Goal: Transaction & Acquisition: Purchase product/service

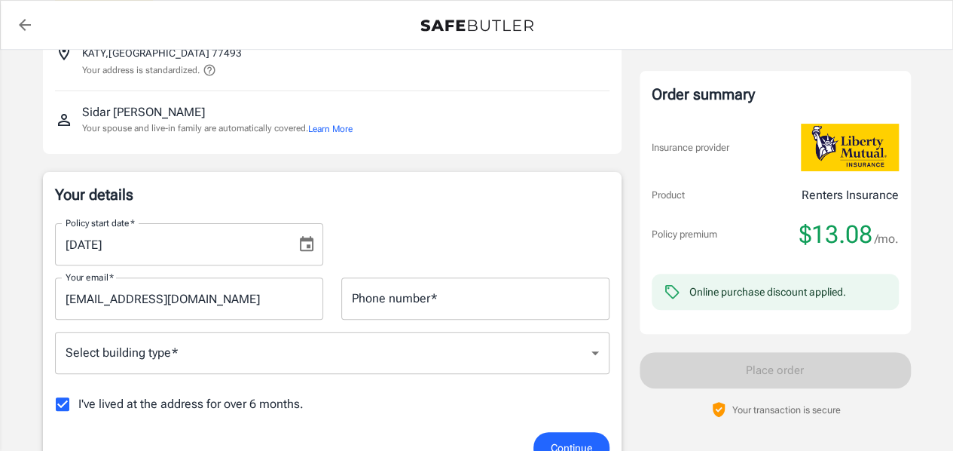
scroll to position [151, 0]
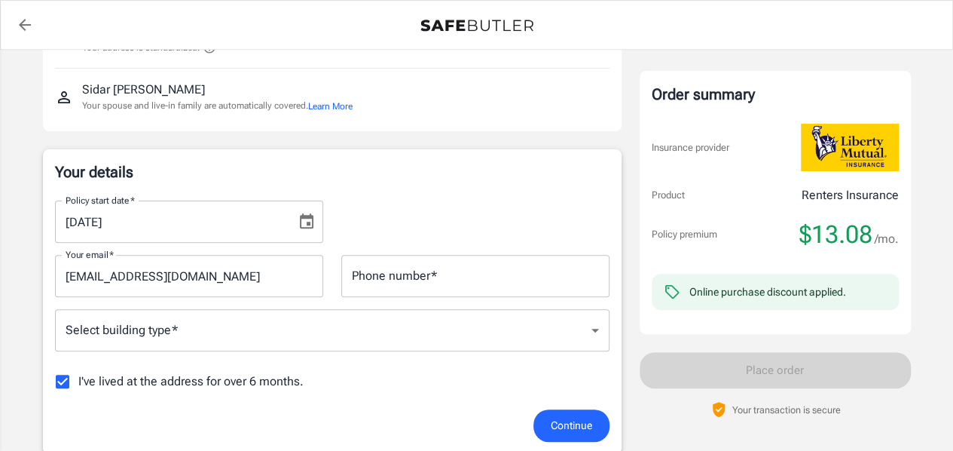
click at [309, 222] on icon "Choose date, selected date is Aug 25, 2025" at bounding box center [307, 220] width 14 height 15
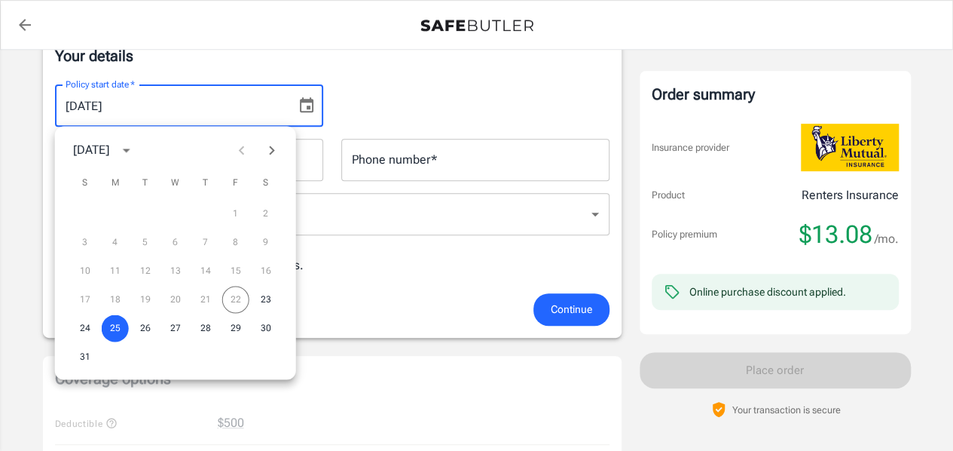
scroll to position [301, 0]
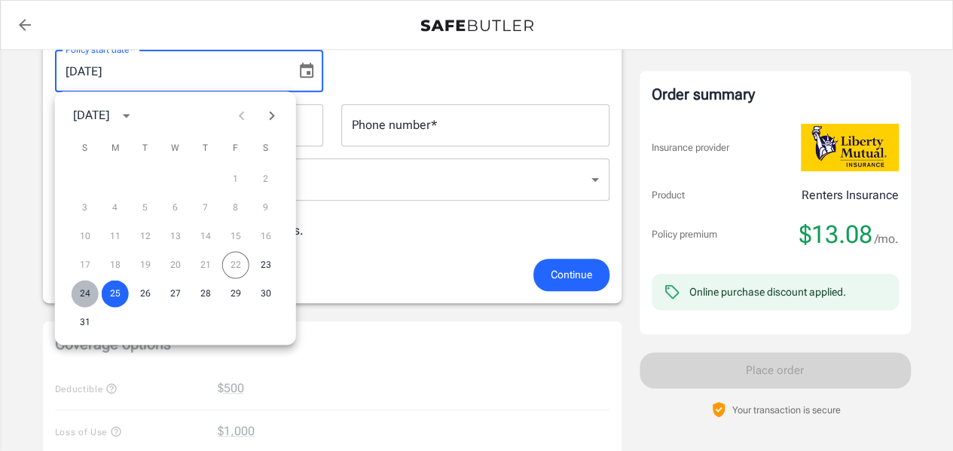
click at [87, 292] on button "24" at bounding box center [85, 293] width 27 height 27
type input "08/24/2025"
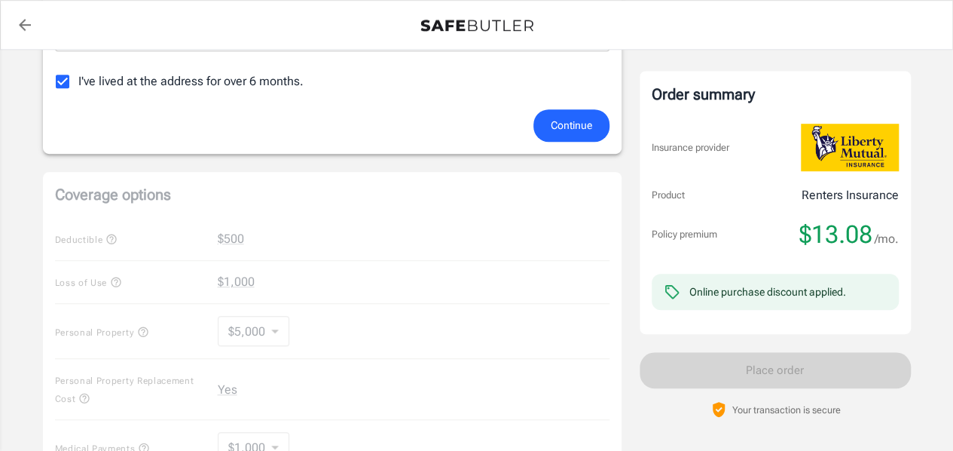
scroll to position [348, 0]
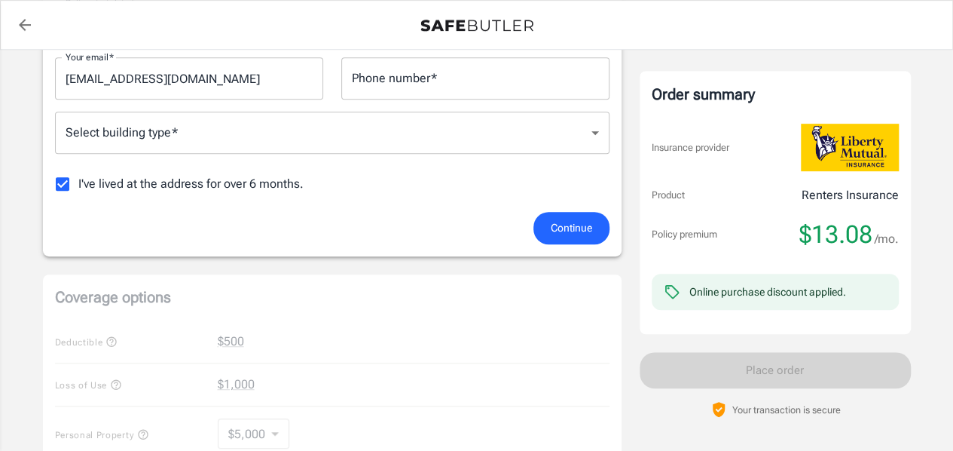
click at [555, 228] on span "Continue" at bounding box center [571, 228] width 41 height 19
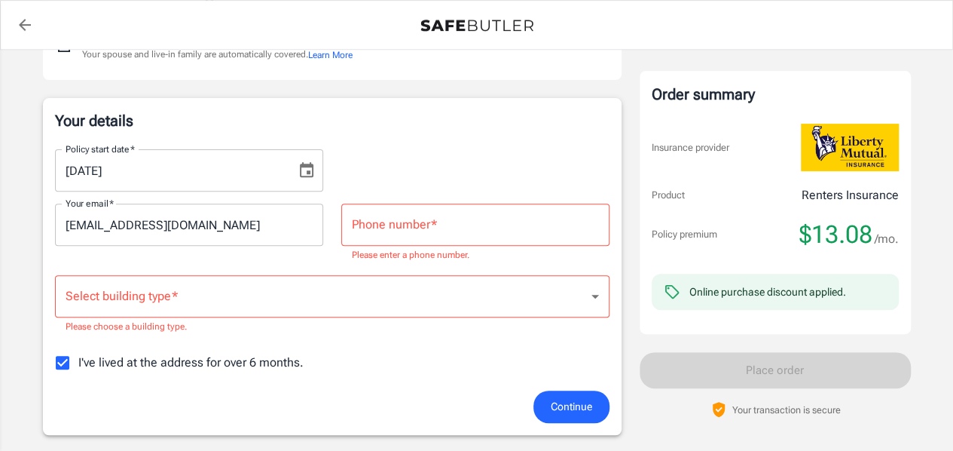
scroll to position [200, 0]
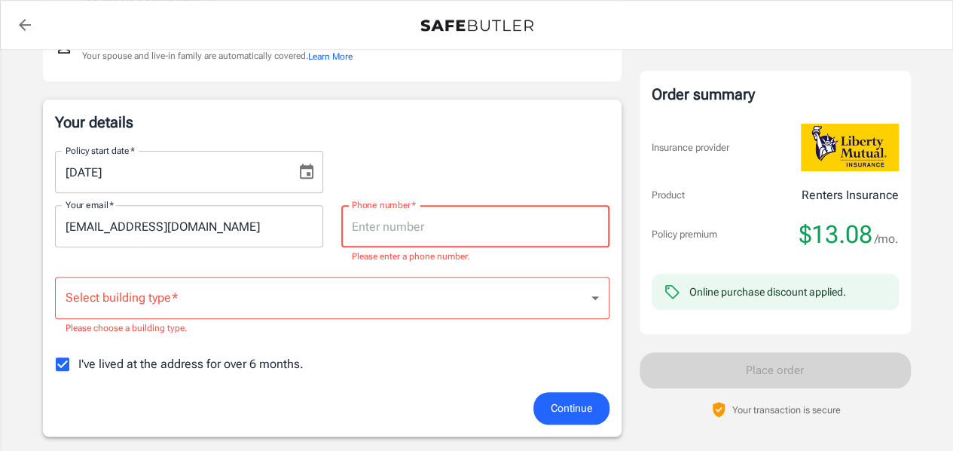
click at [410, 240] on input "Phone number   *" at bounding box center [475, 226] width 268 height 42
type input "3463681169"
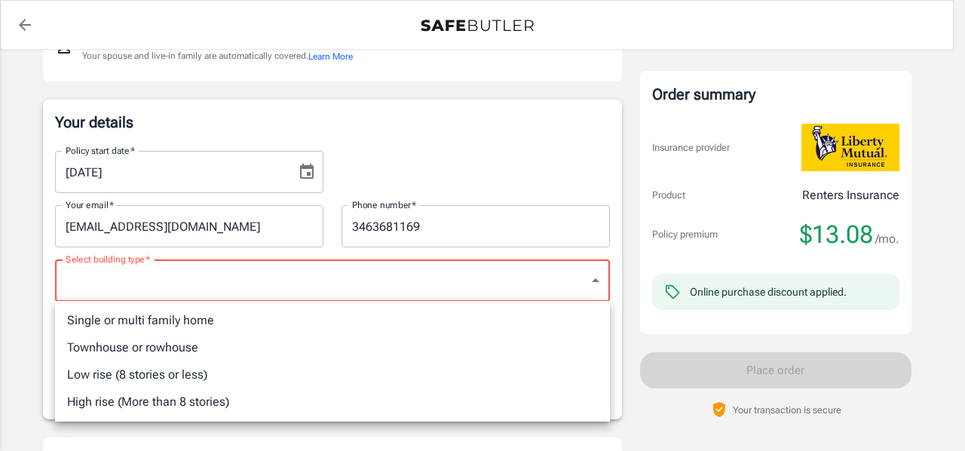
click at [206, 317] on li "Single or multi family home" at bounding box center [332, 320] width 555 height 27
type input "singlefamily"
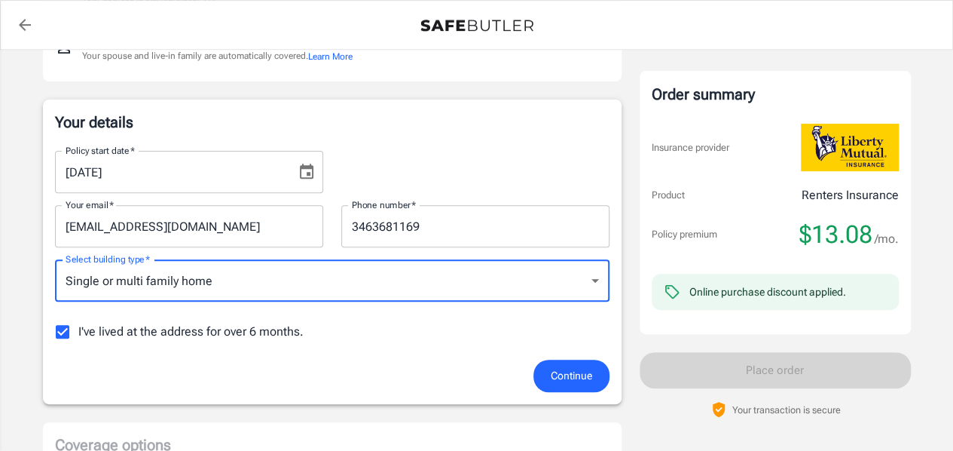
click at [57, 329] on input "I've lived at the address for over 6 months." at bounding box center [63, 332] width 32 height 32
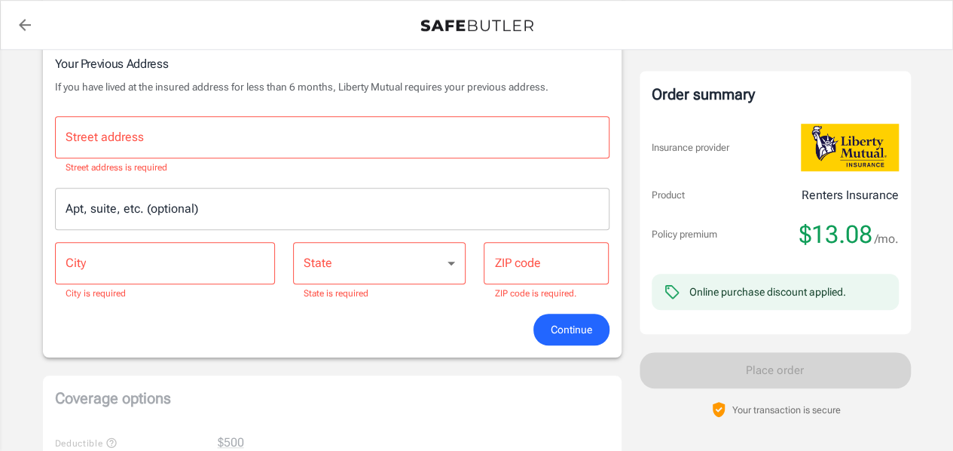
scroll to position [427, 0]
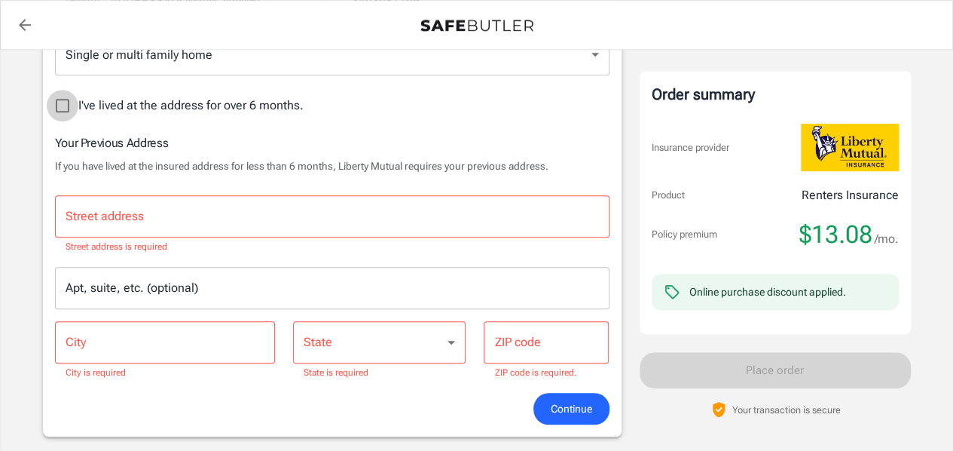
click at [65, 111] on input "I've lived at the address for over 6 months." at bounding box center [63, 106] width 32 height 32
checkbox input "true"
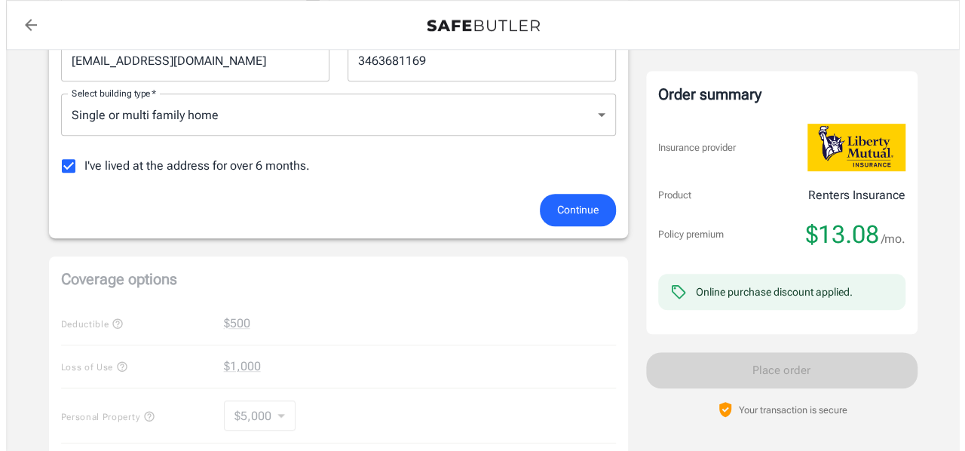
scroll to position [200, 0]
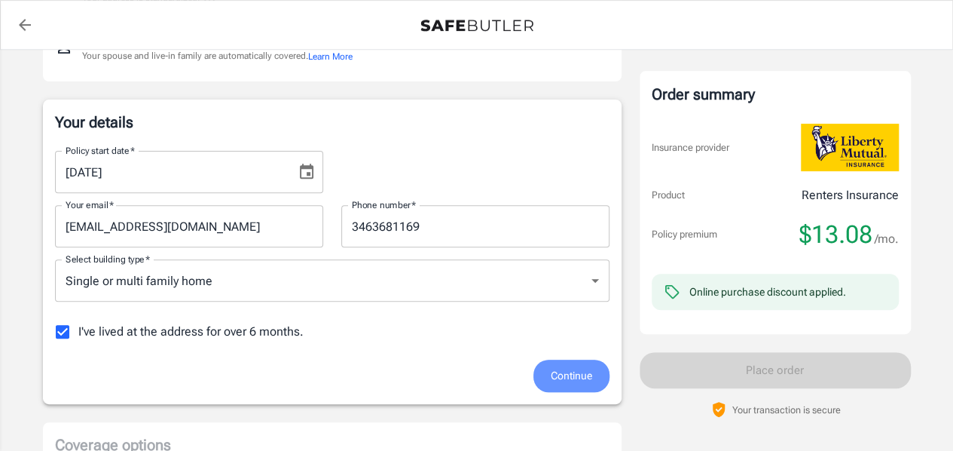
click at [567, 371] on span "Continue" at bounding box center [571, 375] width 41 height 19
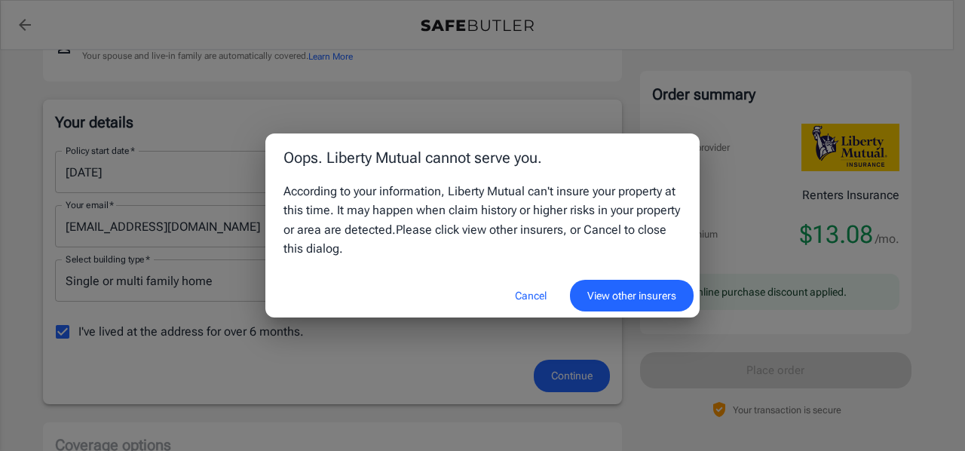
click at [637, 303] on button "View other insurers" at bounding box center [632, 296] width 124 height 32
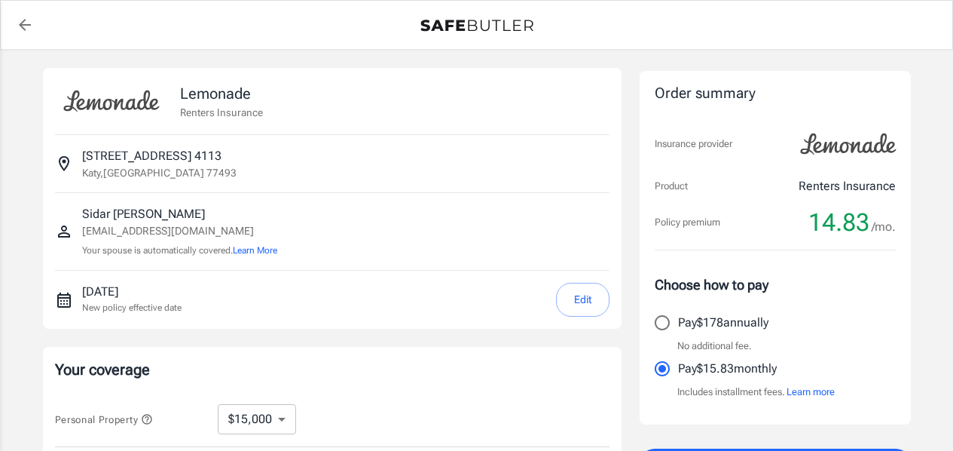
select select "15000"
select select "500"
click at [589, 305] on button "Edit" at bounding box center [583, 300] width 54 height 34
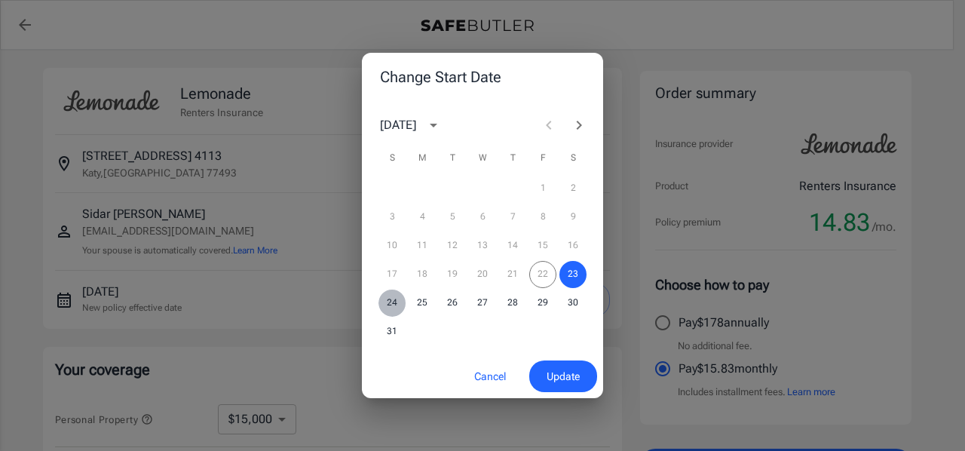
click at [401, 302] on button "24" at bounding box center [391, 302] width 27 height 27
click at [563, 376] on span "Update" at bounding box center [562, 376] width 33 height 19
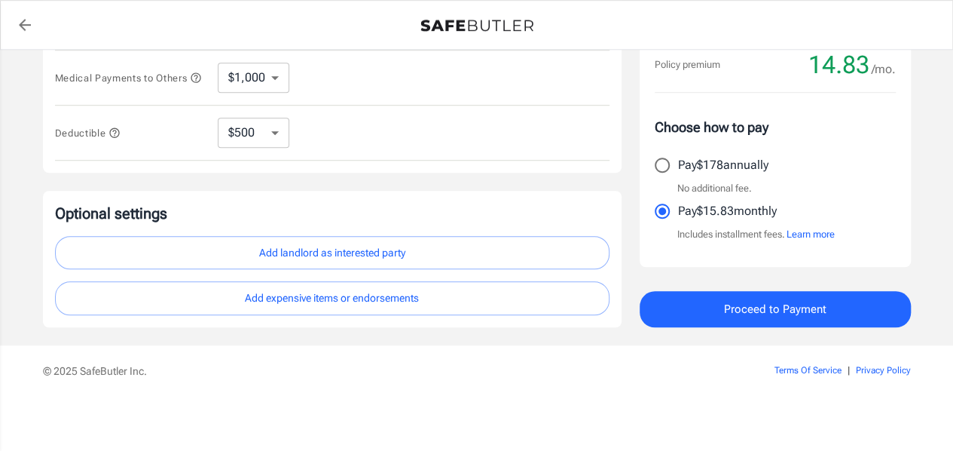
scroll to position [508, 0]
click at [340, 254] on button "Add landlord as interested party" at bounding box center [332, 253] width 555 height 34
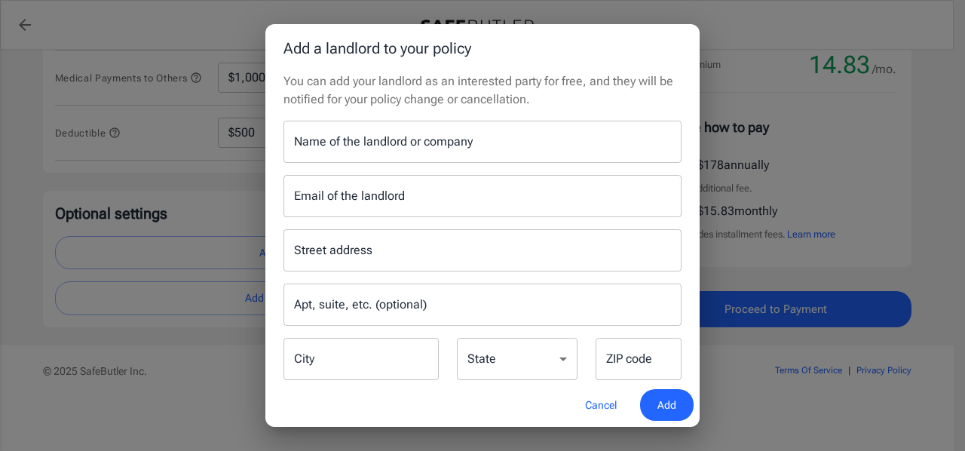
click at [471, 139] on input "Name of the landlord or company" at bounding box center [482, 142] width 398 height 42
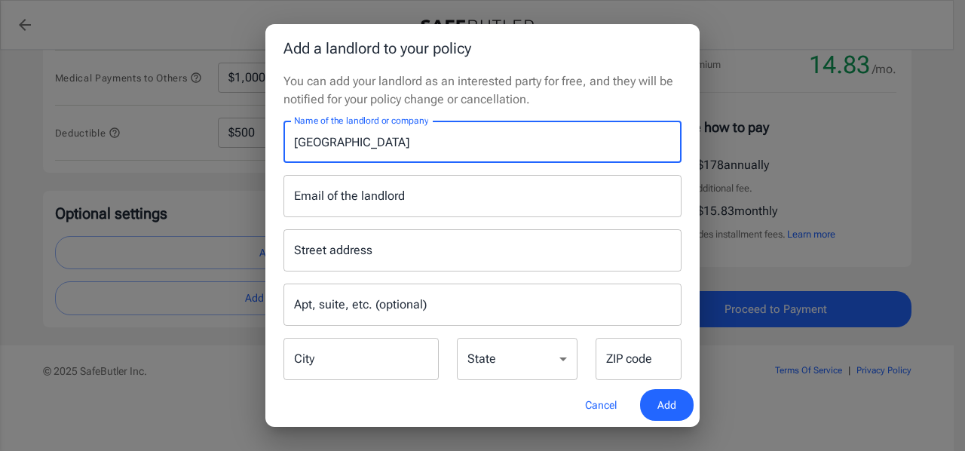
type input "[GEOGRAPHIC_DATA]"
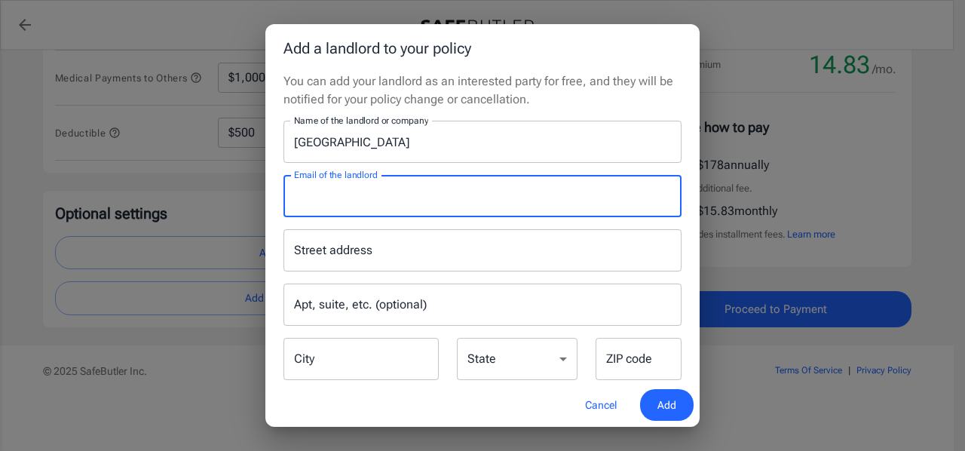
click at [339, 206] on input "Email of the landlord" at bounding box center [482, 196] width 398 height 42
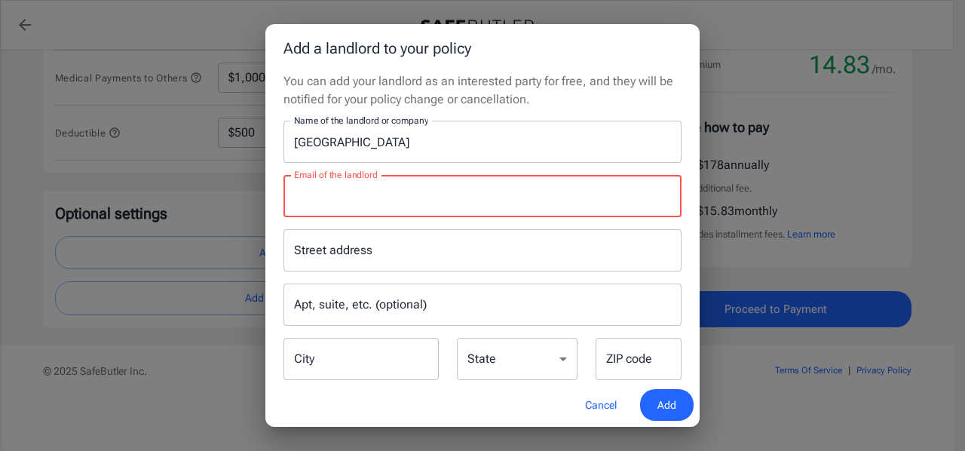
paste input "[EMAIL_ADDRESS][DOMAIN_NAME]"
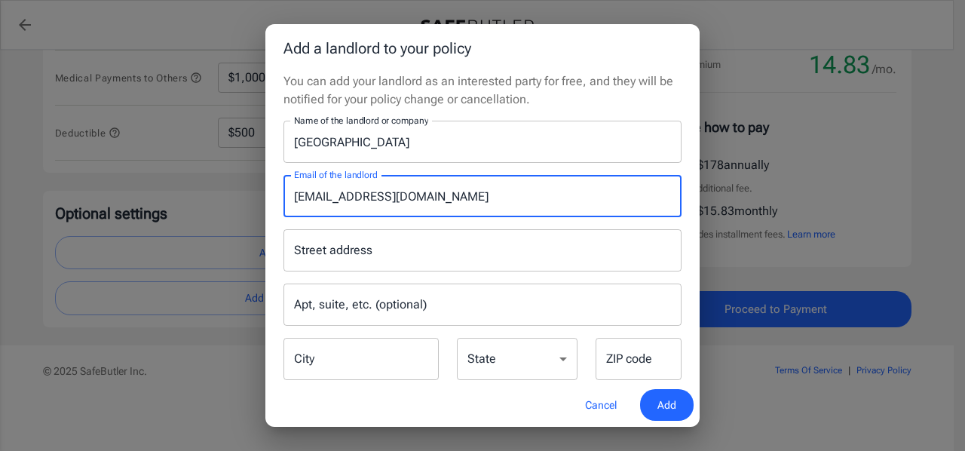
type input "[EMAIL_ADDRESS][DOMAIN_NAME]"
click at [389, 264] on input "Street address" at bounding box center [482, 250] width 384 height 29
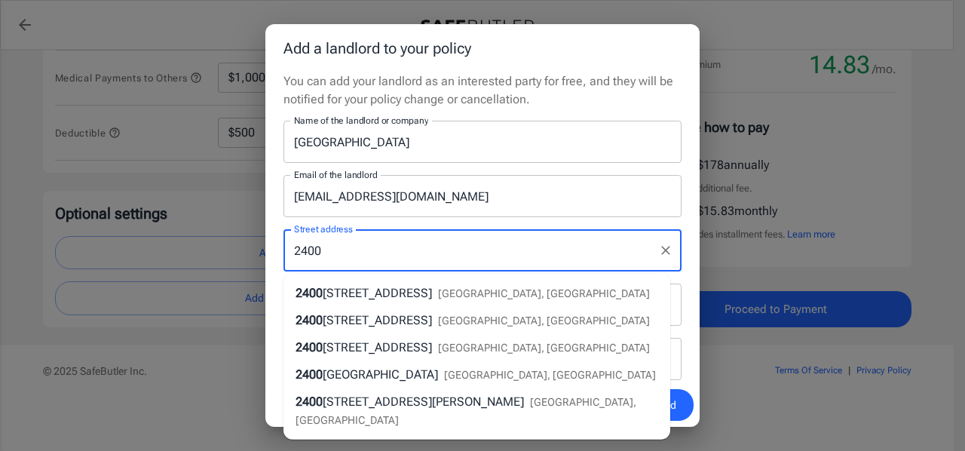
click at [383, 295] on span "[STREET_ADDRESS]" at bounding box center [377, 293] width 109 height 14
type input "[STREET_ADDRESS]"
type input "Katy"
select select "[GEOGRAPHIC_DATA]"
type input "77493"
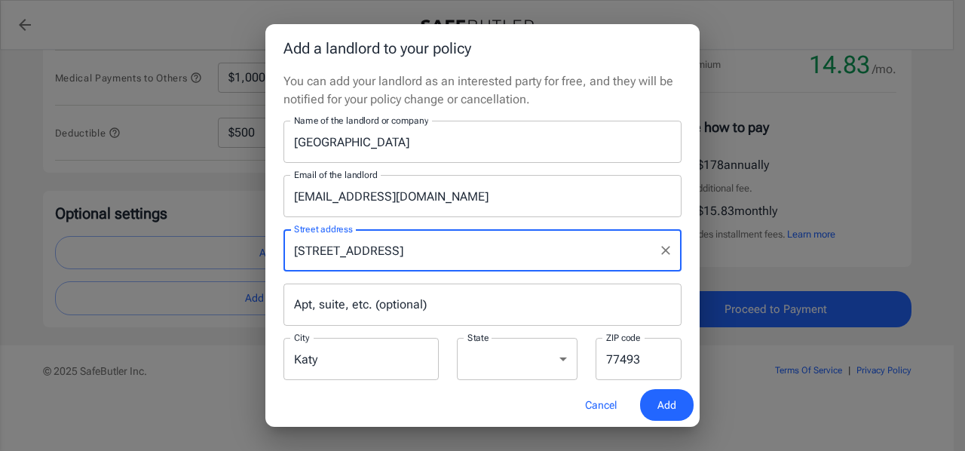
type input "[STREET_ADDRESS]"
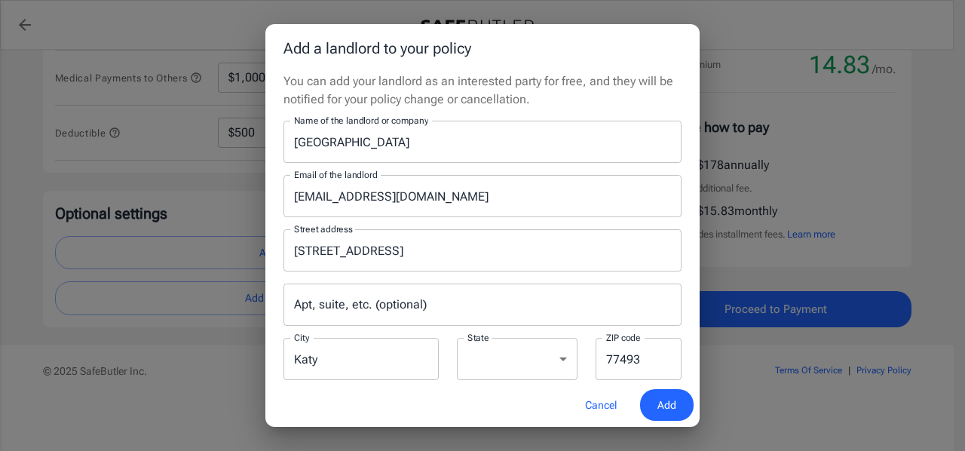
click at [367, 294] on div "Apt, suite, etc. (optional) Apt, suite, etc. (optional)" at bounding box center [482, 304] width 398 height 42
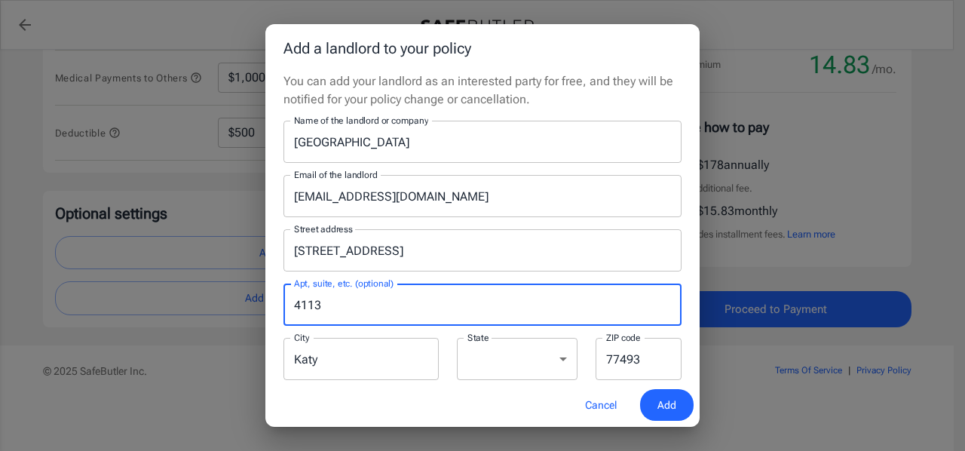
type input "4113"
click at [423, 397] on div "Cancel Add" at bounding box center [482, 405] width 434 height 44
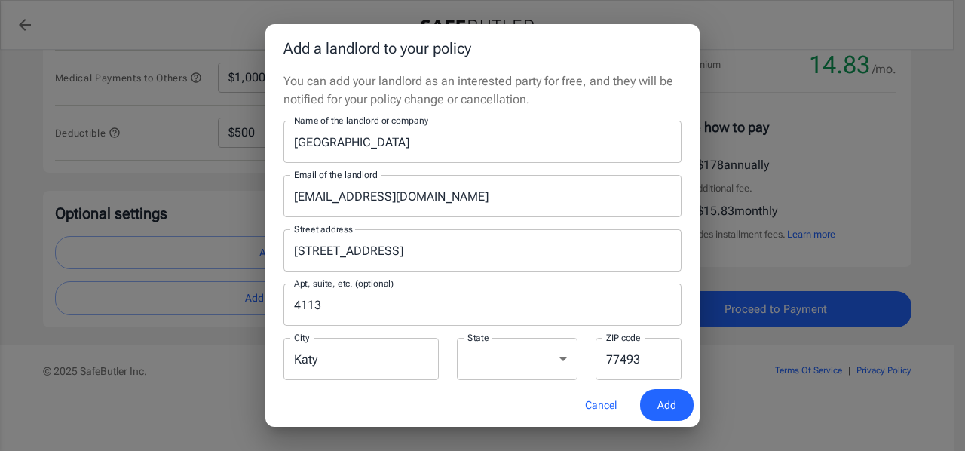
click at [669, 397] on span "Add" at bounding box center [666, 405] width 19 height 19
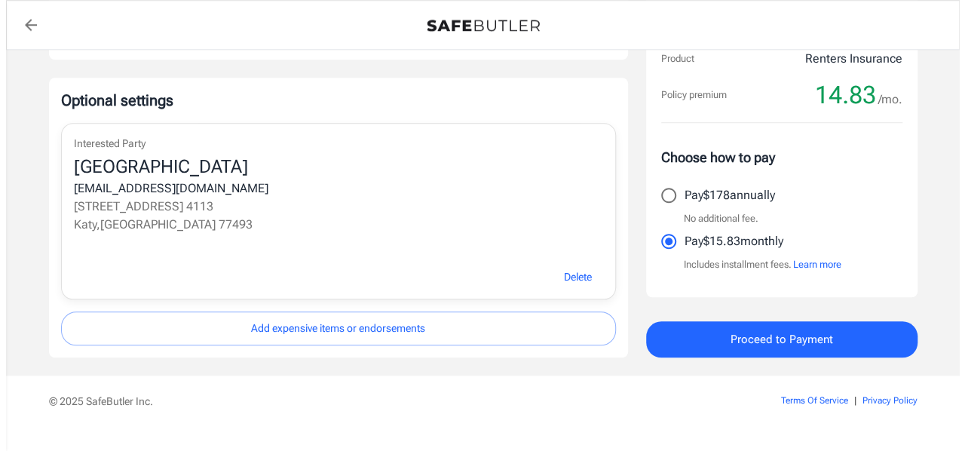
scroll to position [651, 0]
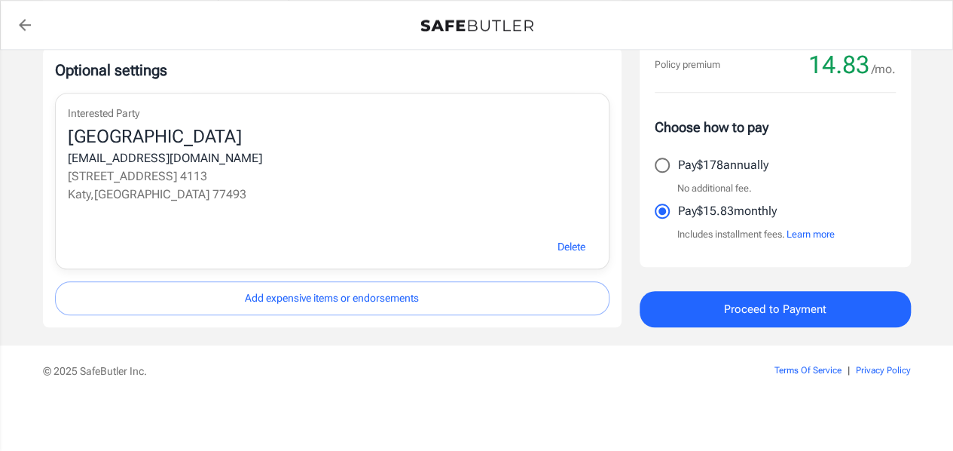
click at [736, 304] on span "Proceed to Payment" at bounding box center [775, 309] width 102 height 20
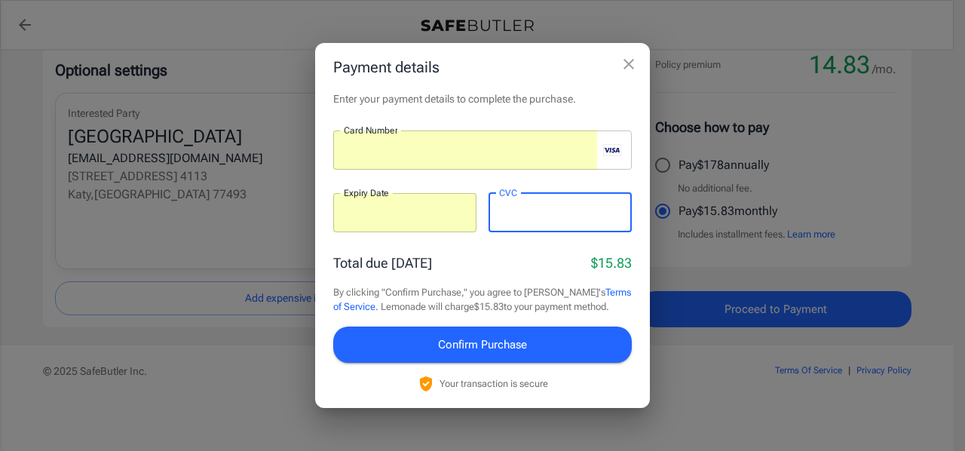
click at [400, 346] on button "Confirm Purchase" at bounding box center [482, 344] width 298 height 36
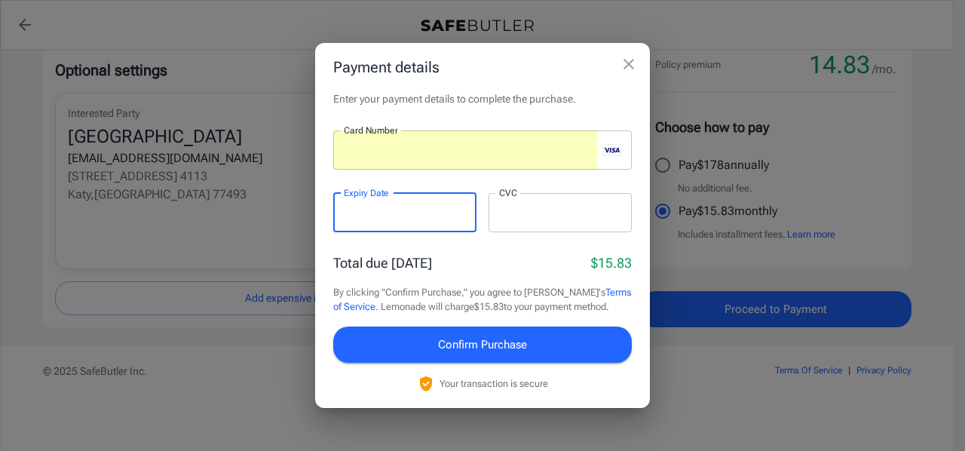
click at [467, 269] on div "Total due [DATE] $15.83" at bounding box center [482, 262] width 298 height 20
click at [466, 346] on span "Confirm Purchase" at bounding box center [482, 345] width 89 height 20
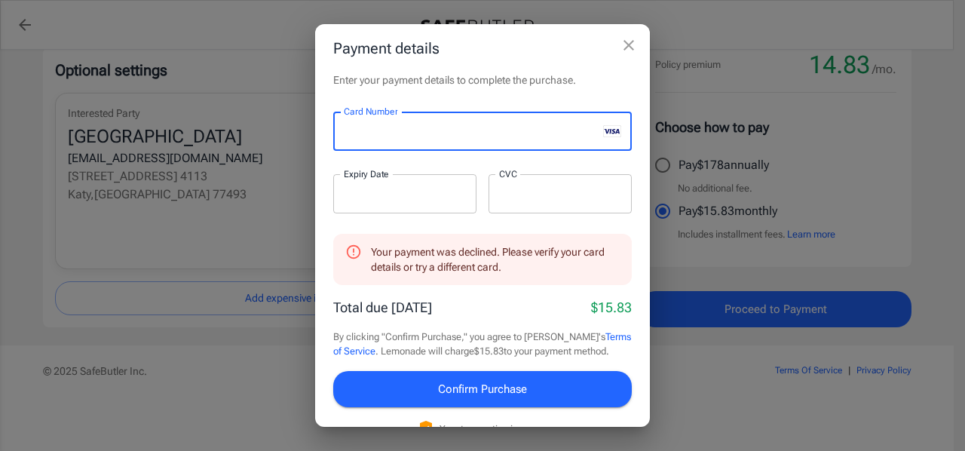
click at [324, 224] on div "Enter your payment details to complete the purchase. Card Number Card Number ​ …" at bounding box center [482, 249] width 335 height 354
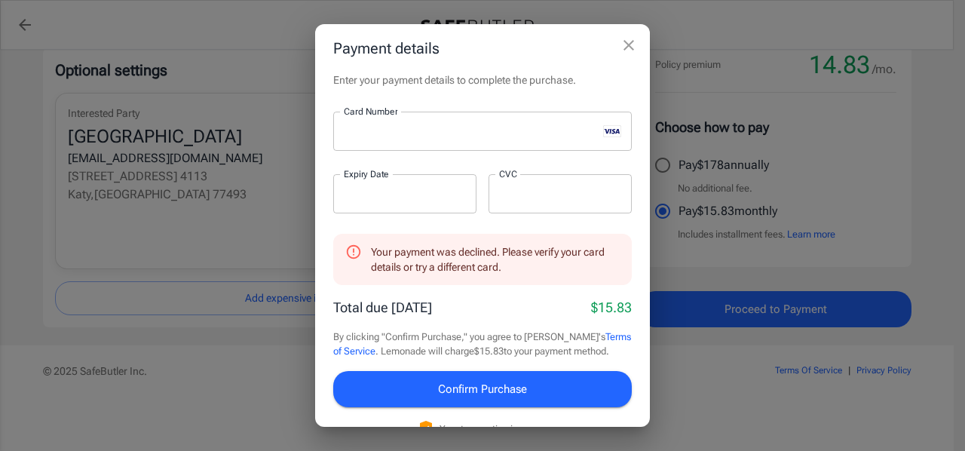
click at [367, 225] on p "​" at bounding box center [405, 223] width 122 height 15
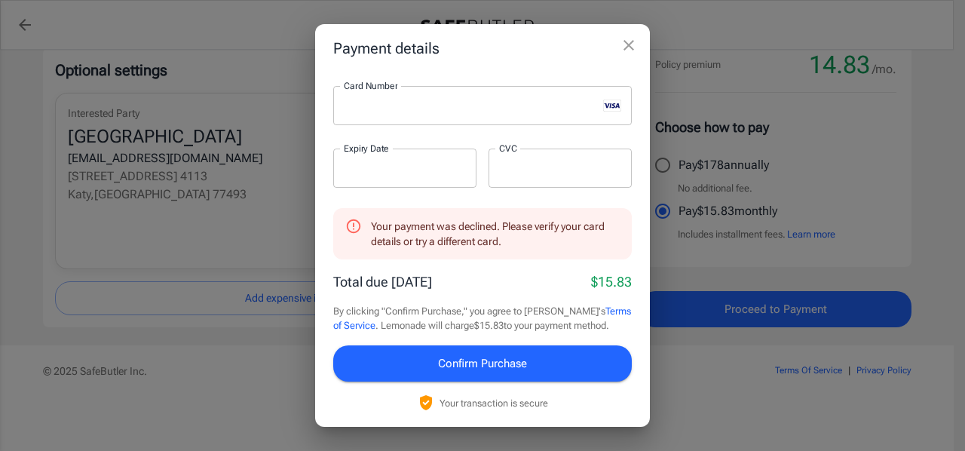
scroll to position [40, 0]
click at [490, 362] on span "Confirm Purchase" at bounding box center [482, 363] width 89 height 20
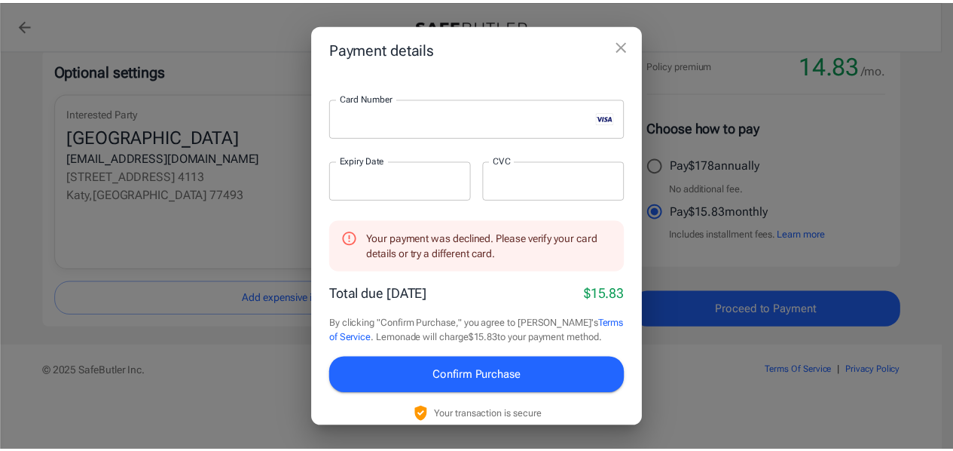
scroll to position [0, 0]
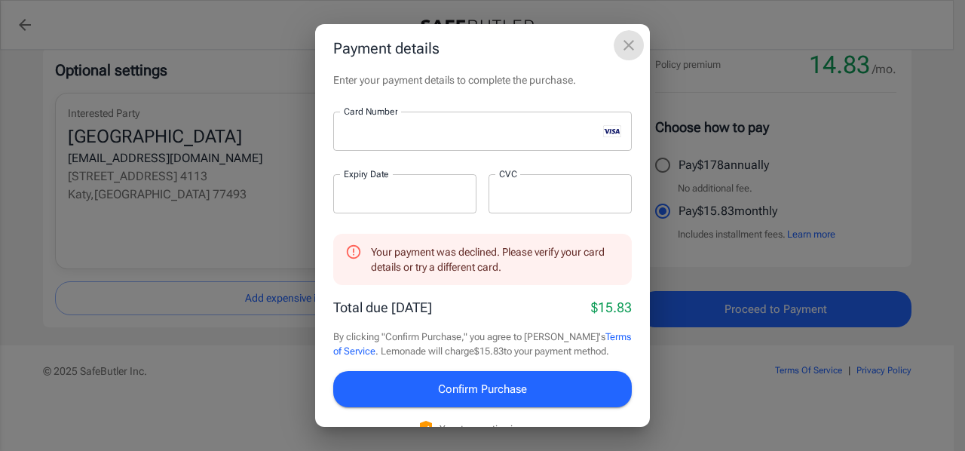
click at [625, 42] on icon "close" at bounding box center [628, 45] width 11 height 11
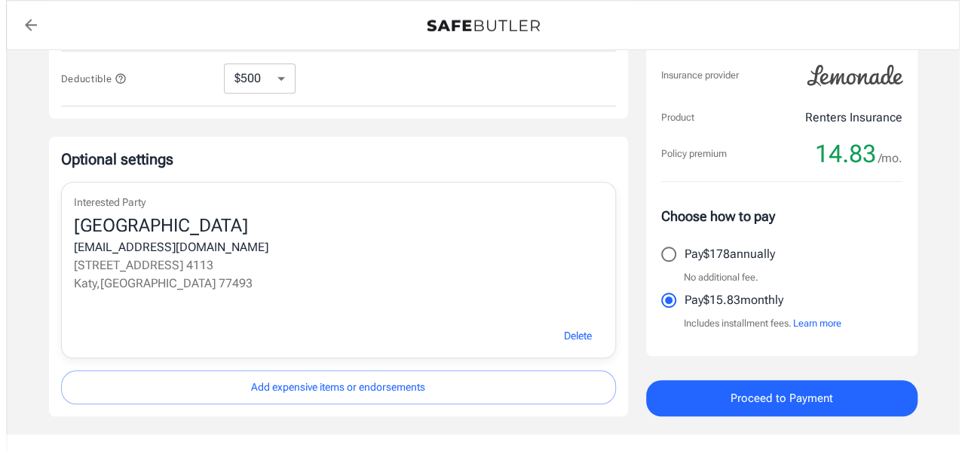
scroll to position [651, 0]
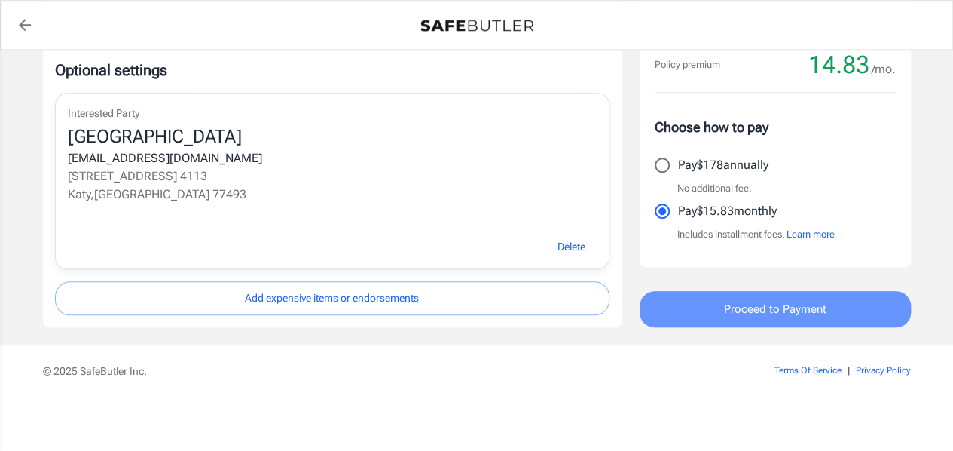
click at [764, 311] on span "Proceed to Payment" at bounding box center [775, 309] width 102 height 20
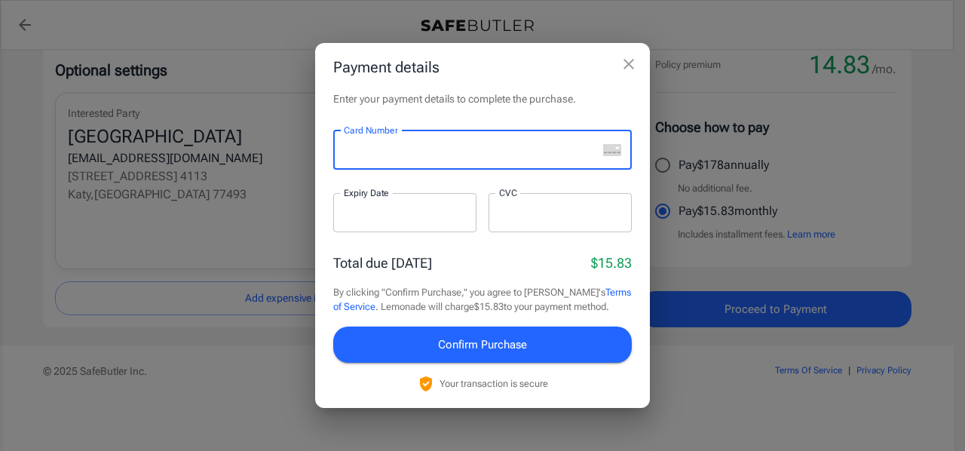
click at [374, 141] on div at bounding box center [465, 149] width 264 height 39
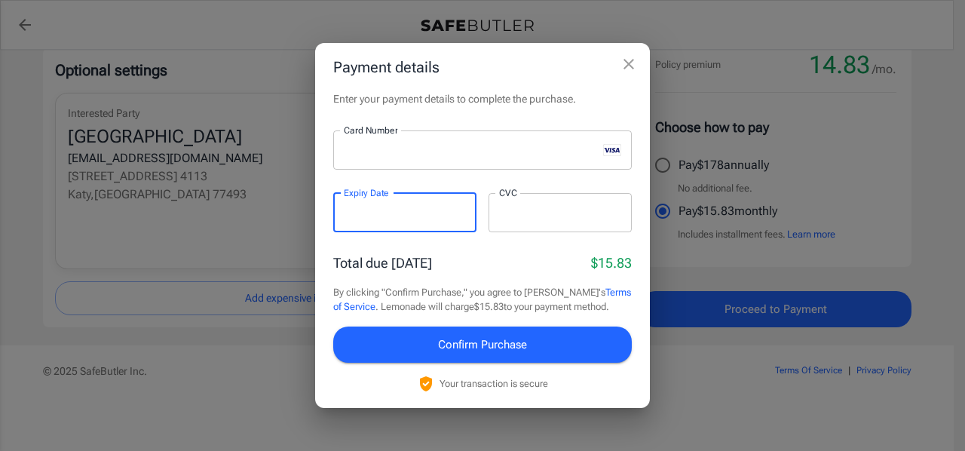
click at [514, 224] on div at bounding box center [559, 212] width 143 height 39
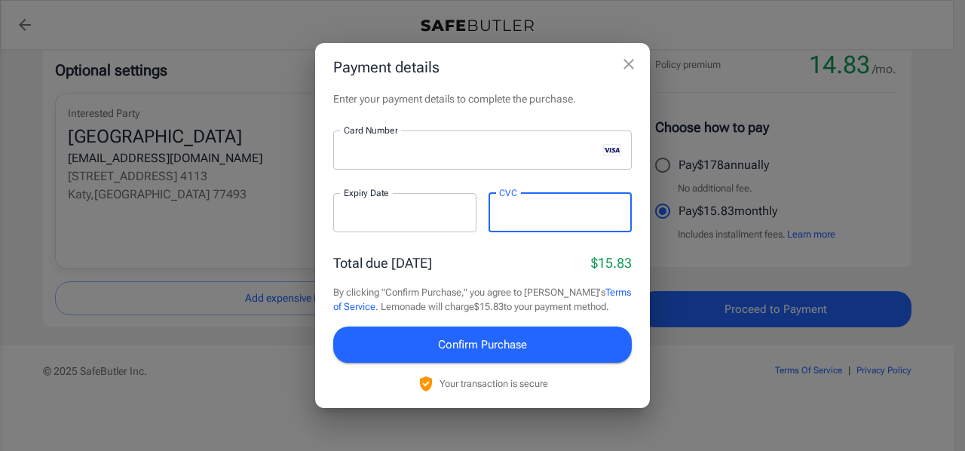
click at [374, 345] on button "Confirm Purchase" at bounding box center [482, 344] width 298 height 36
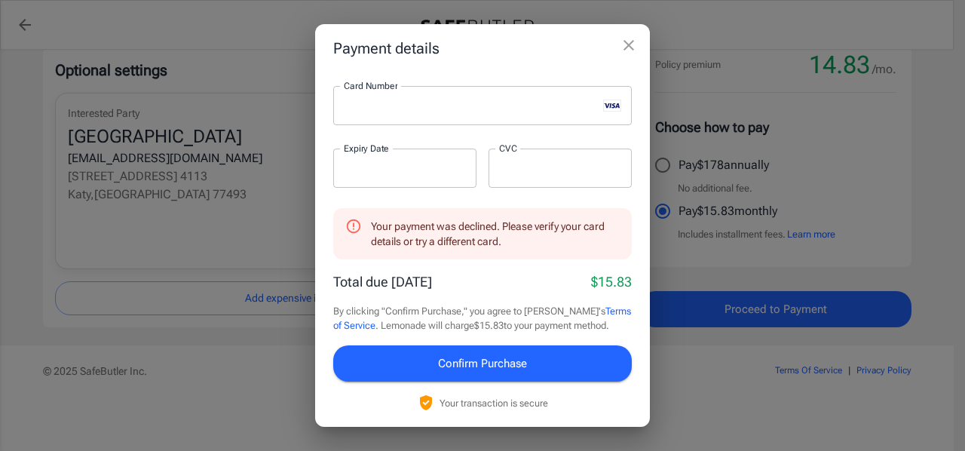
scroll to position [40, 0]
click at [628, 41] on icon "close" at bounding box center [628, 45] width 18 height 18
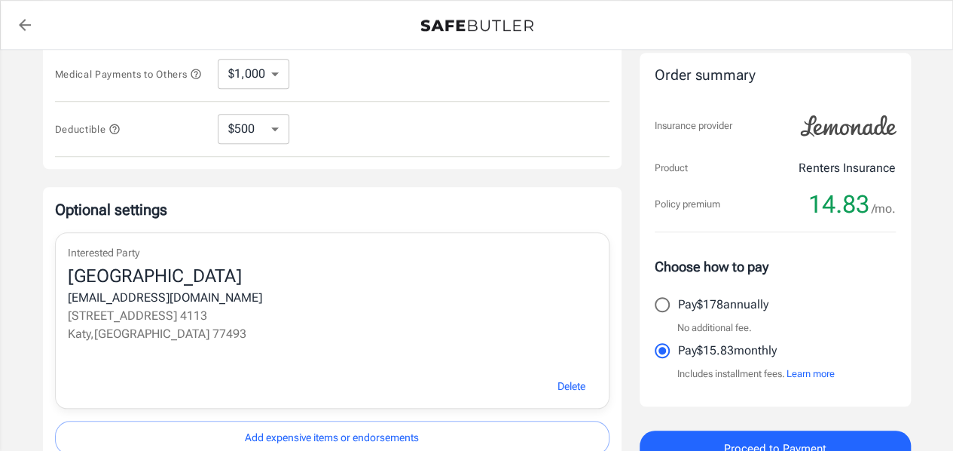
scroll to position [651, 0]
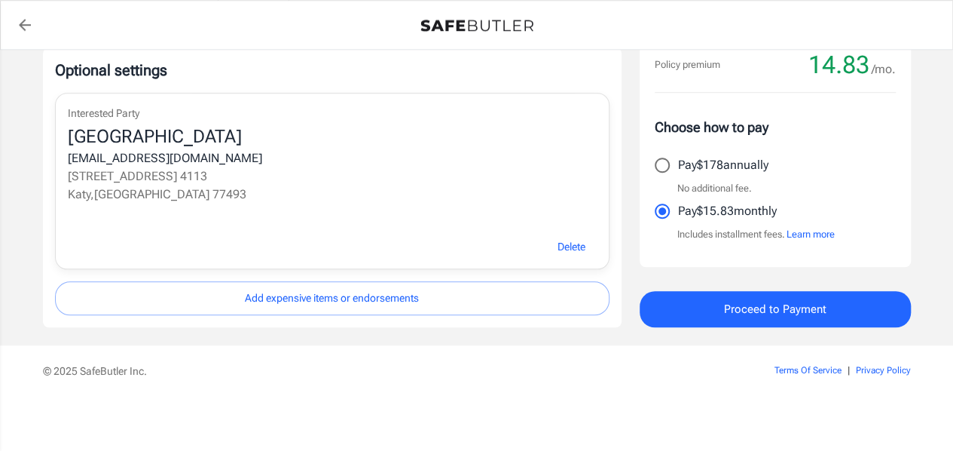
click at [752, 317] on span "Proceed to Payment" at bounding box center [775, 309] width 102 height 20
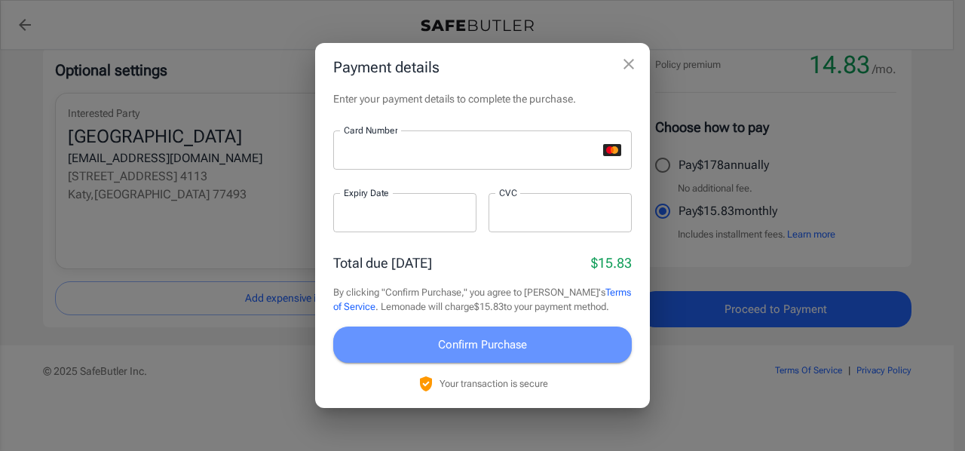
click at [498, 347] on span "Confirm Purchase" at bounding box center [482, 345] width 89 height 20
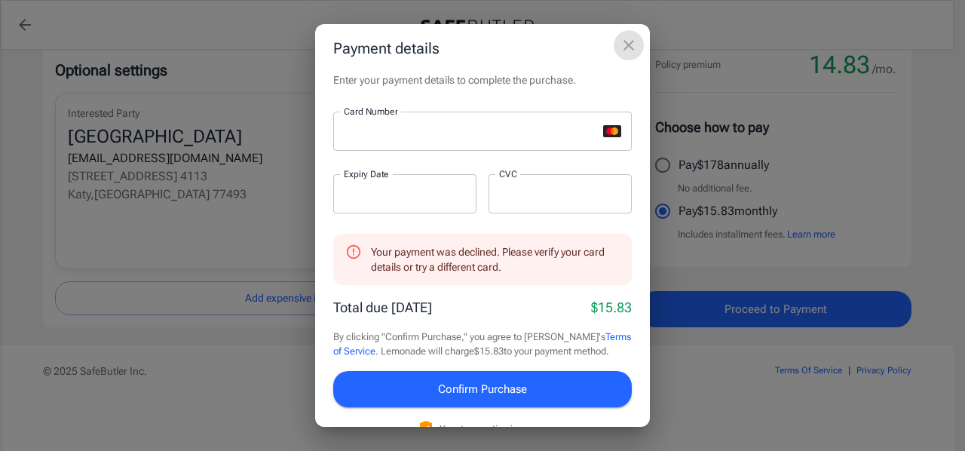
click at [630, 44] on icon "close" at bounding box center [628, 45] width 18 height 18
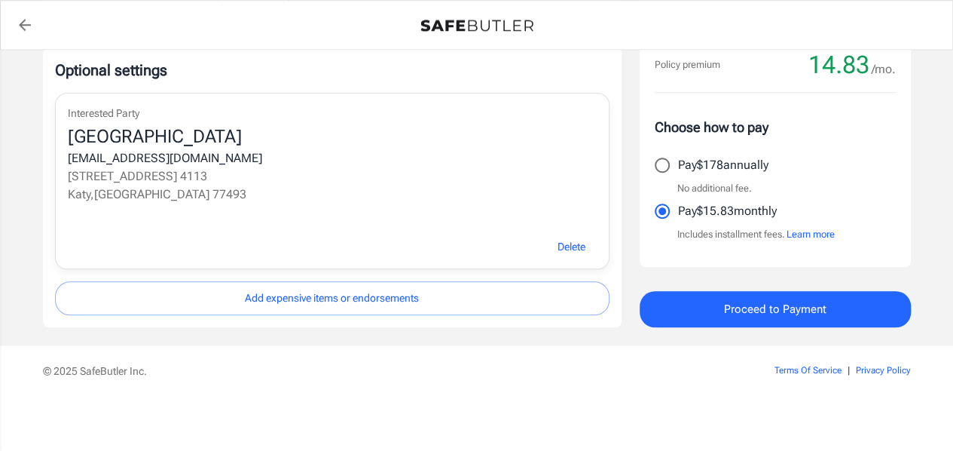
click at [808, 236] on button "Learn more" at bounding box center [811, 234] width 48 height 15
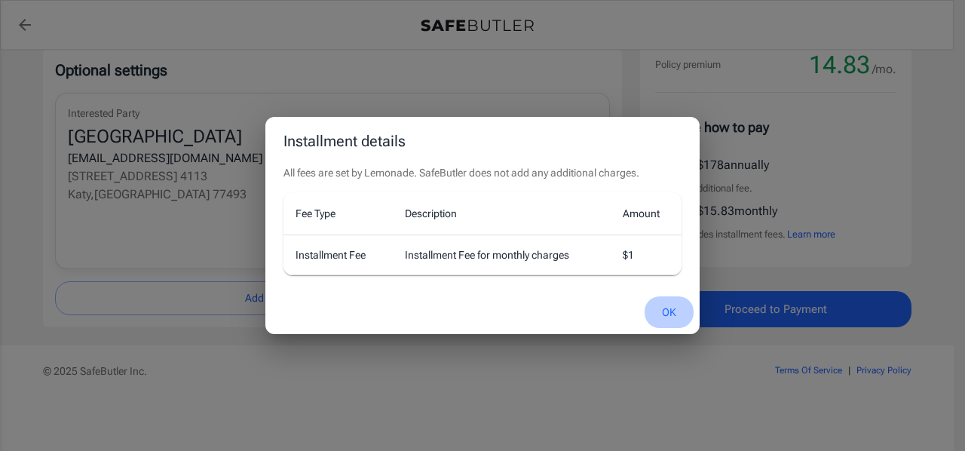
click at [669, 302] on button "OK" at bounding box center [668, 312] width 49 height 32
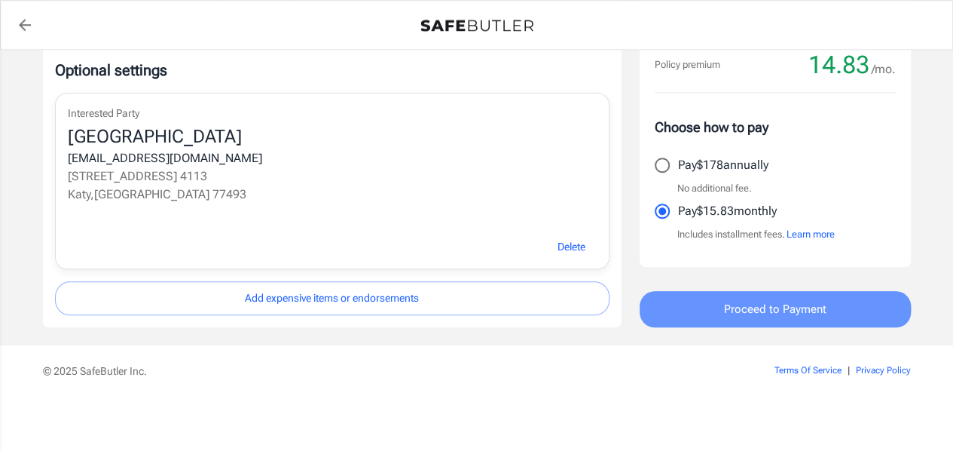
click at [775, 314] on span "Proceed to Payment" at bounding box center [775, 309] width 102 height 20
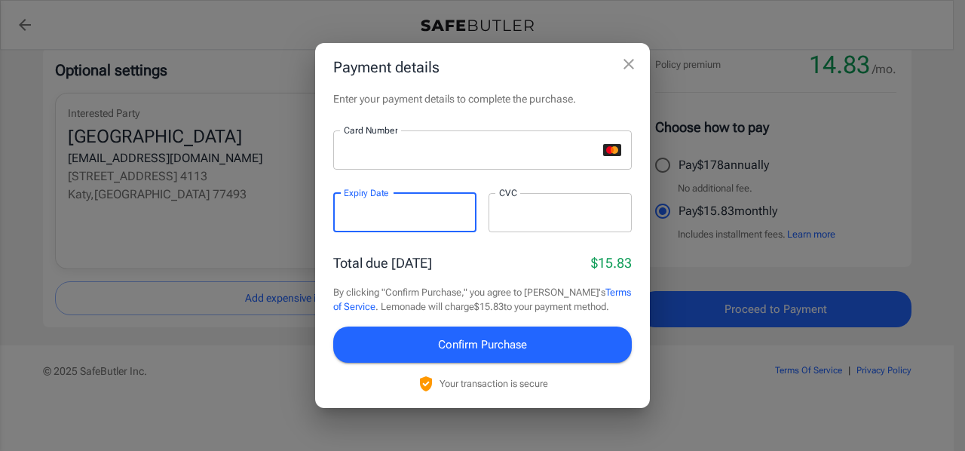
click at [530, 220] on div at bounding box center [559, 212] width 143 height 39
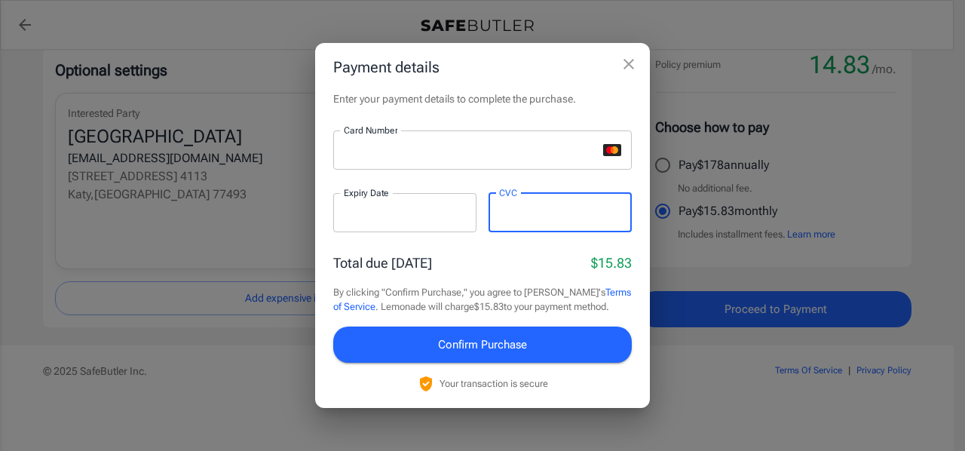
click at [479, 347] on span "Confirm Purchase" at bounding box center [482, 345] width 89 height 20
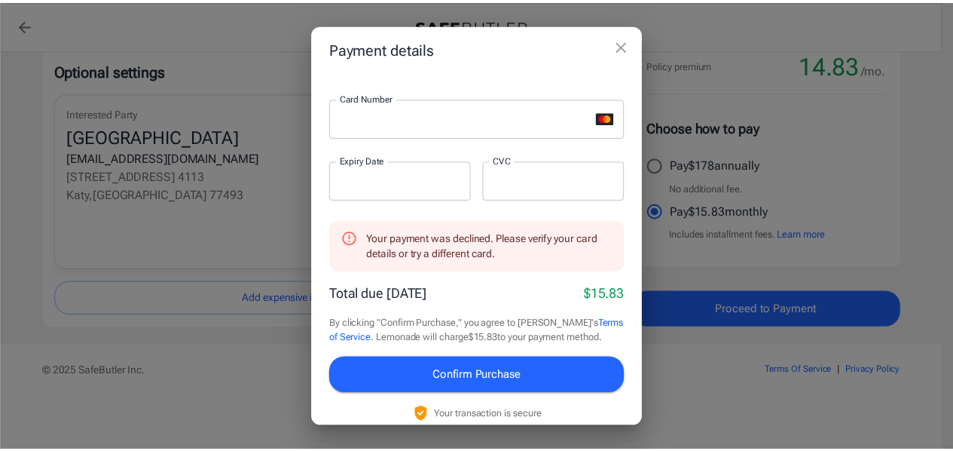
scroll to position [0, 0]
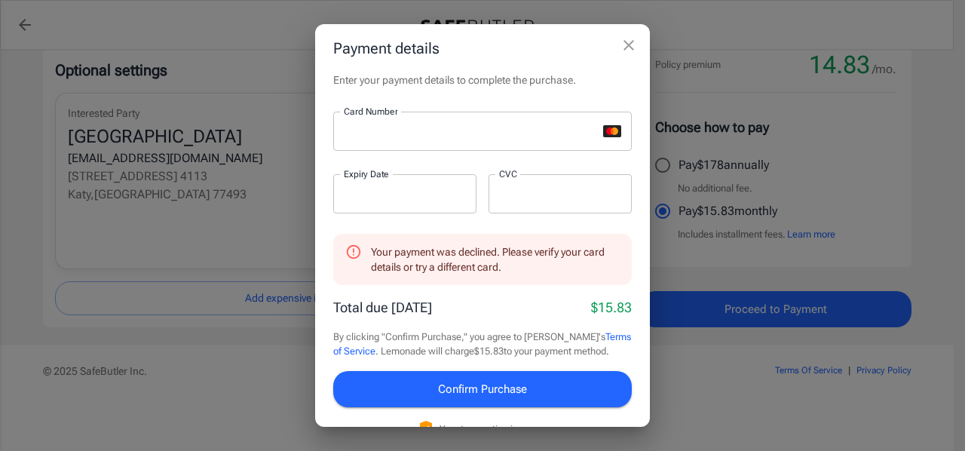
click at [629, 46] on icon "close" at bounding box center [628, 45] width 11 height 11
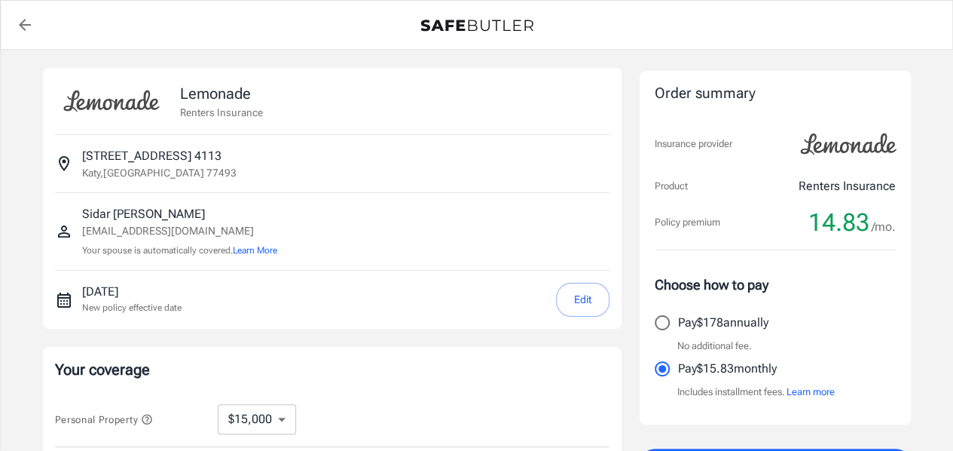
click at [21, 29] on icon "back to quotes" at bounding box center [25, 25] width 18 height 18
